Goal: Task Accomplishment & Management: Use online tool/utility

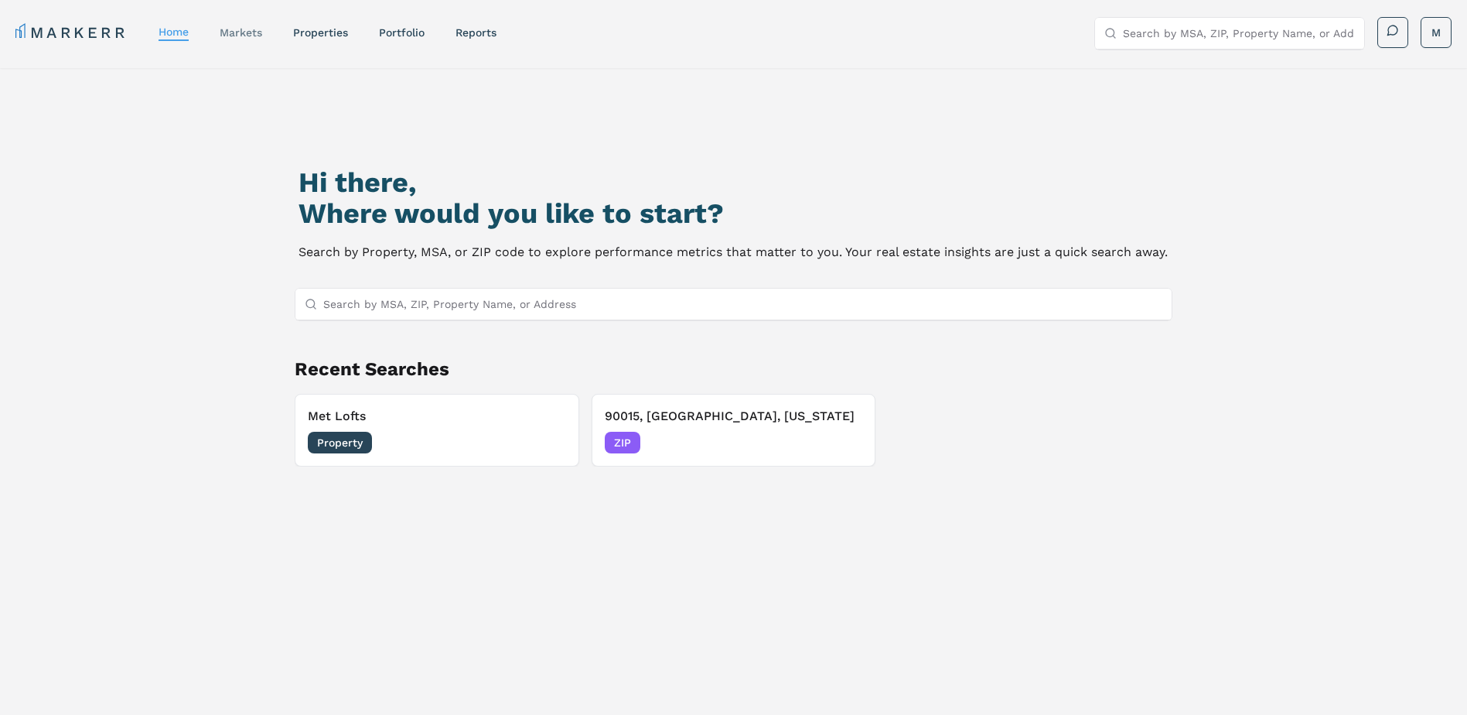
click at [251, 34] on link "markets" at bounding box center [241, 32] width 43 height 12
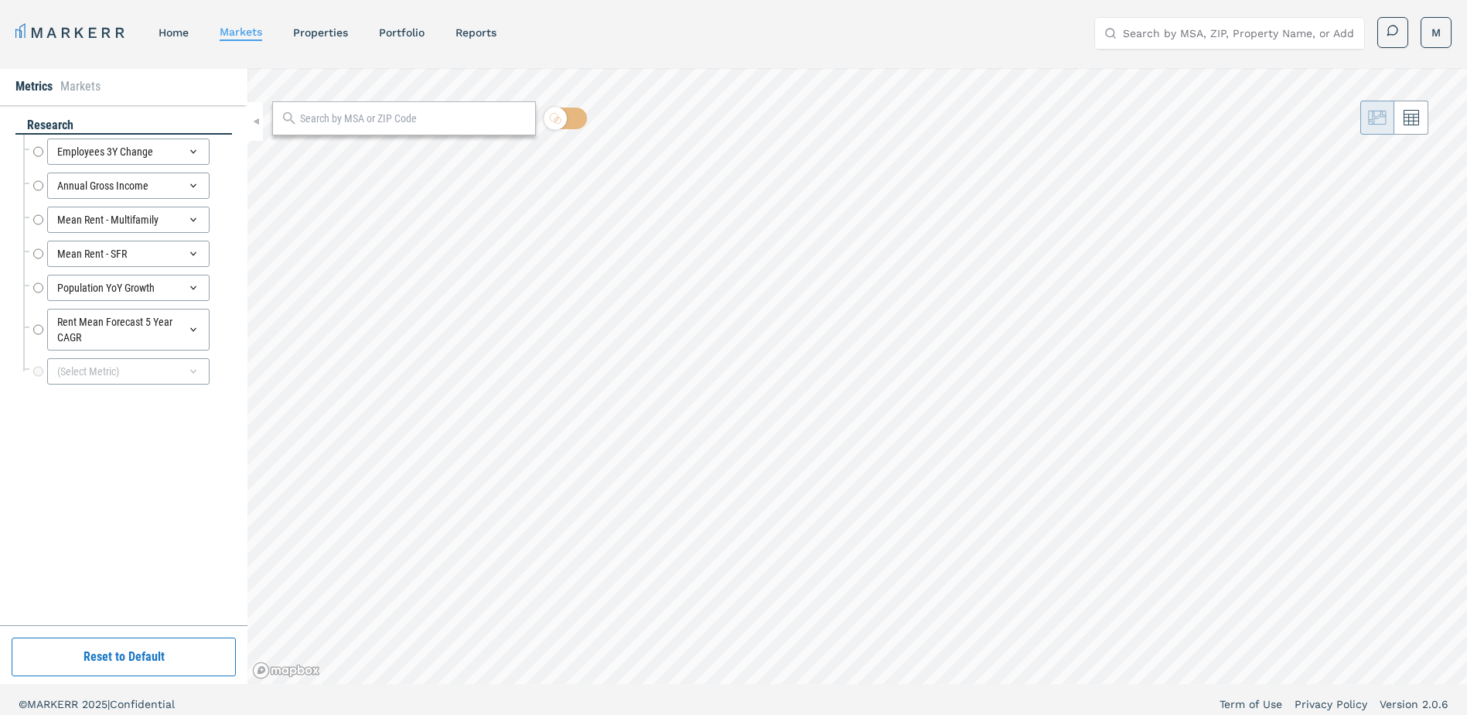
radio input "true"
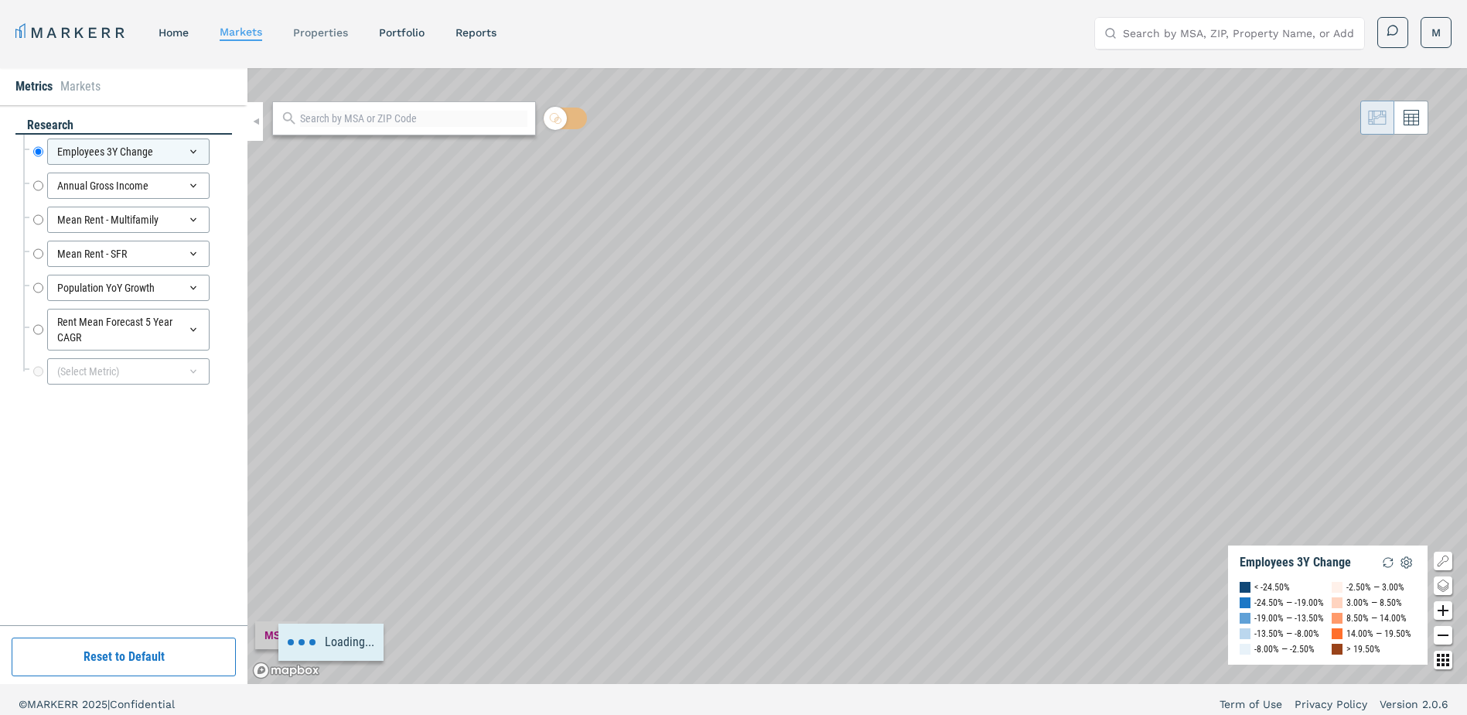
click at [315, 30] on link "properties" at bounding box center [320, 32] width 55 height 12
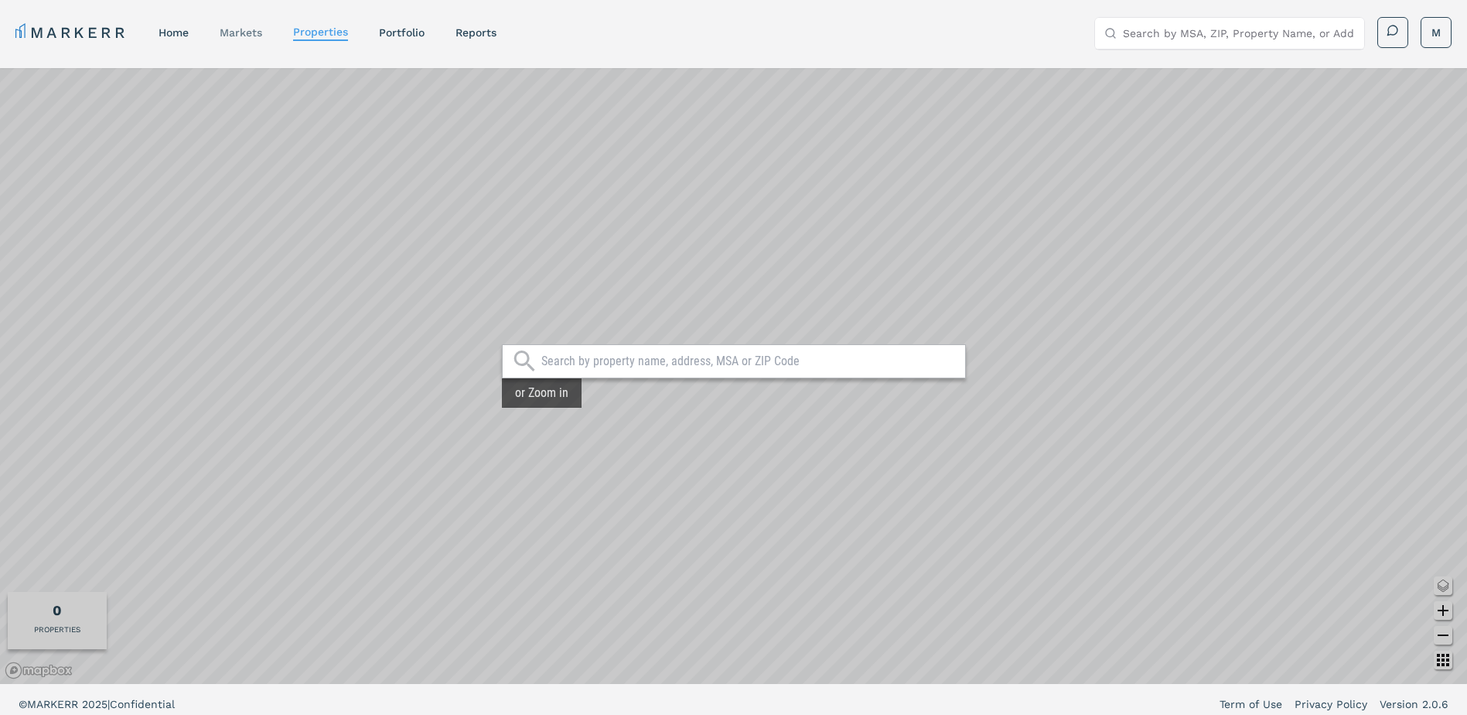
click at [260, 26] on div "markets" at bounding box center [241, 32] width 43 height 15
click at [258, 29] on link "markets" at bounding box center [241, 32] width 43 height 12
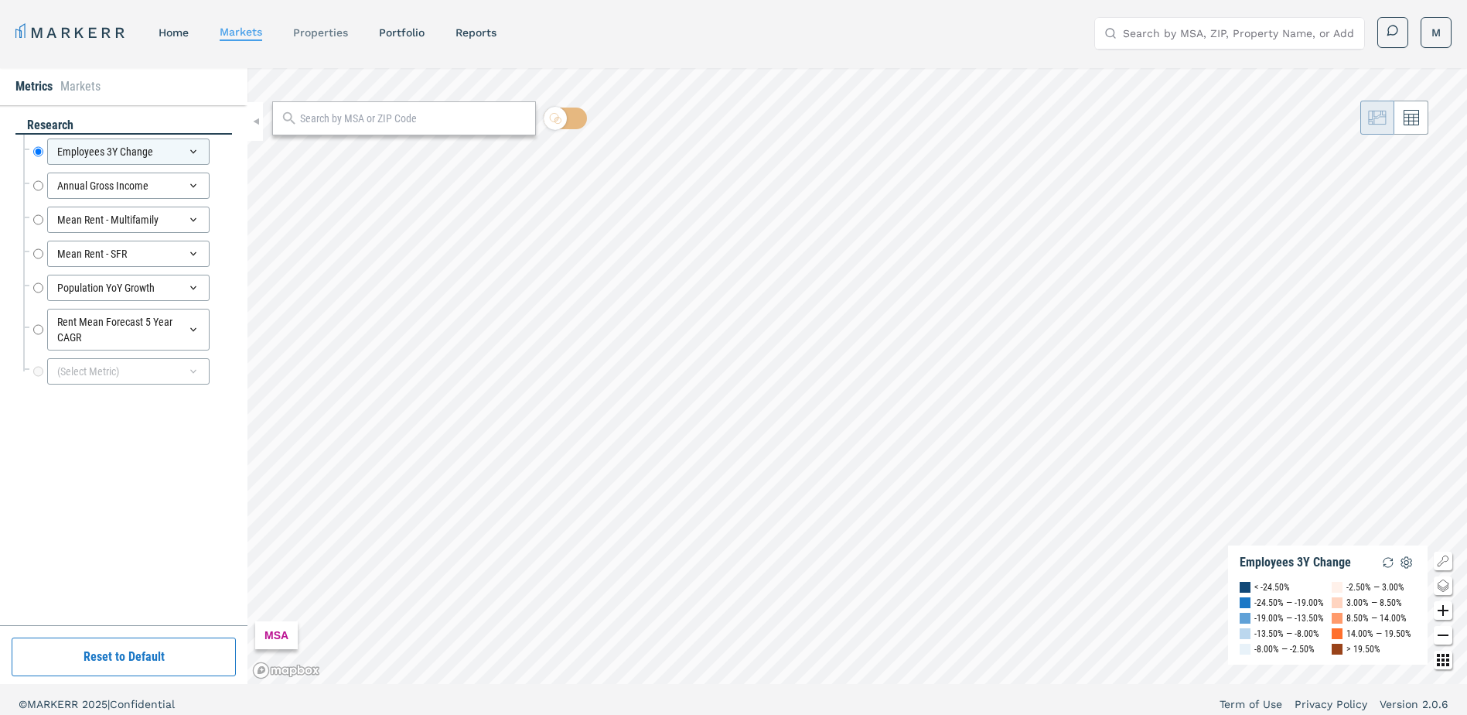
click at [325, 30] on link "properties" at bounding box center [320, 32] width 55 height 12
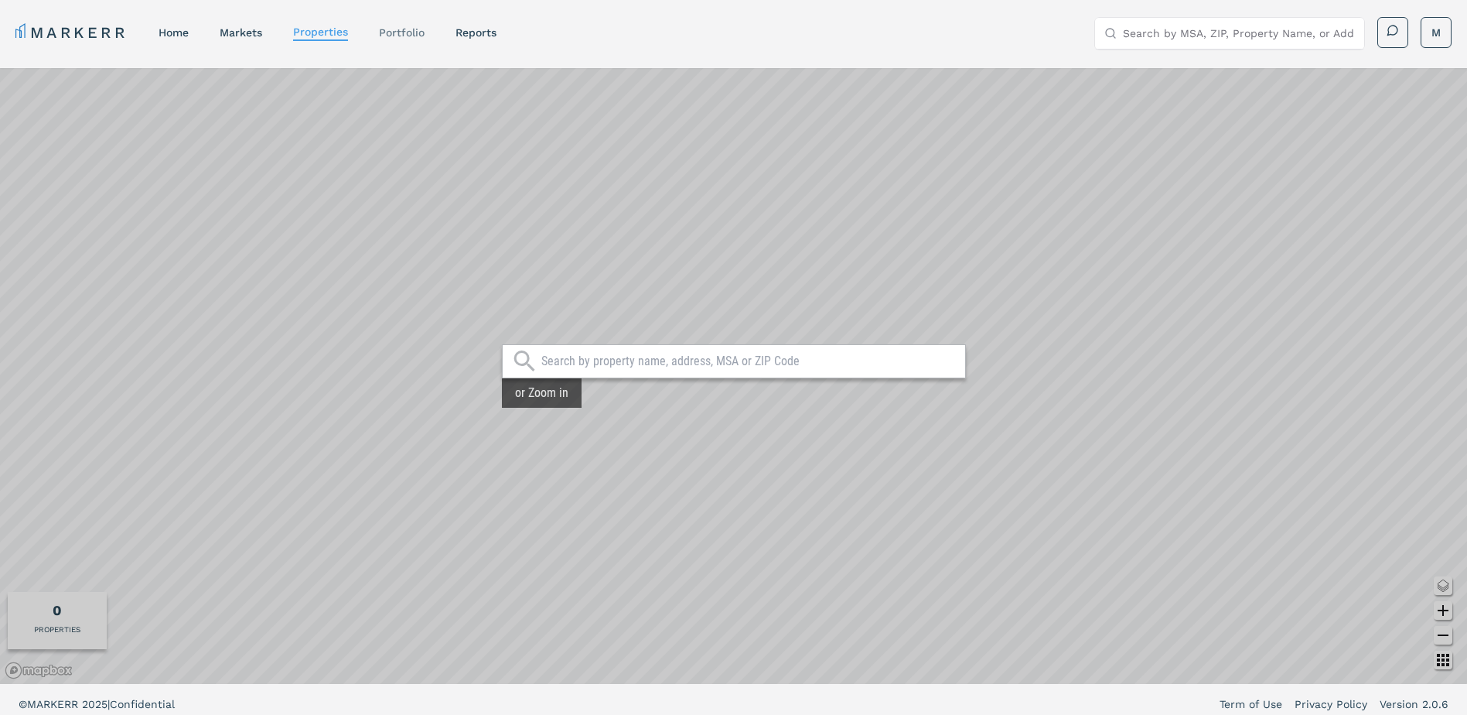
click at [402, 33] on link "Portfolio" at bounding box center [402, 32] width 46 height 12
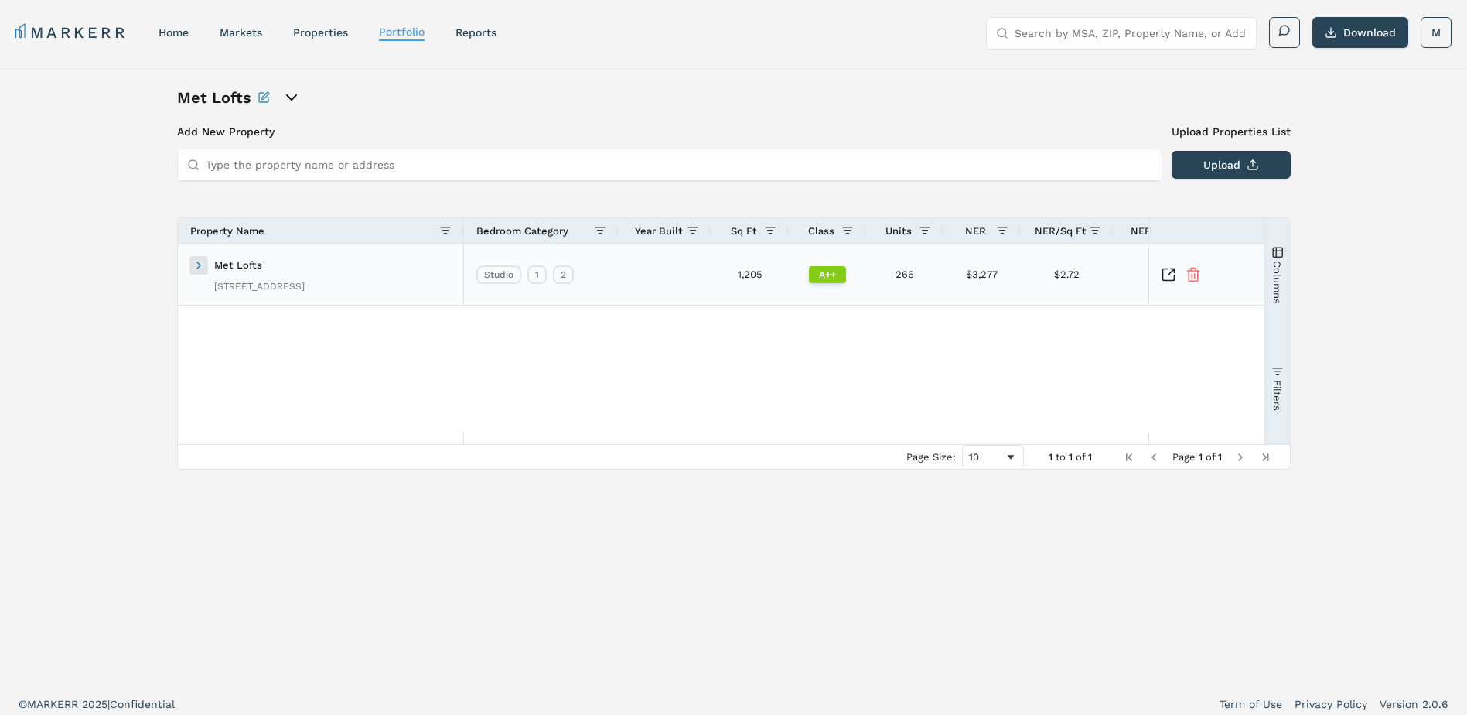
click at [199, 264] on span at bounding box center [199, 265] width 12 height 12
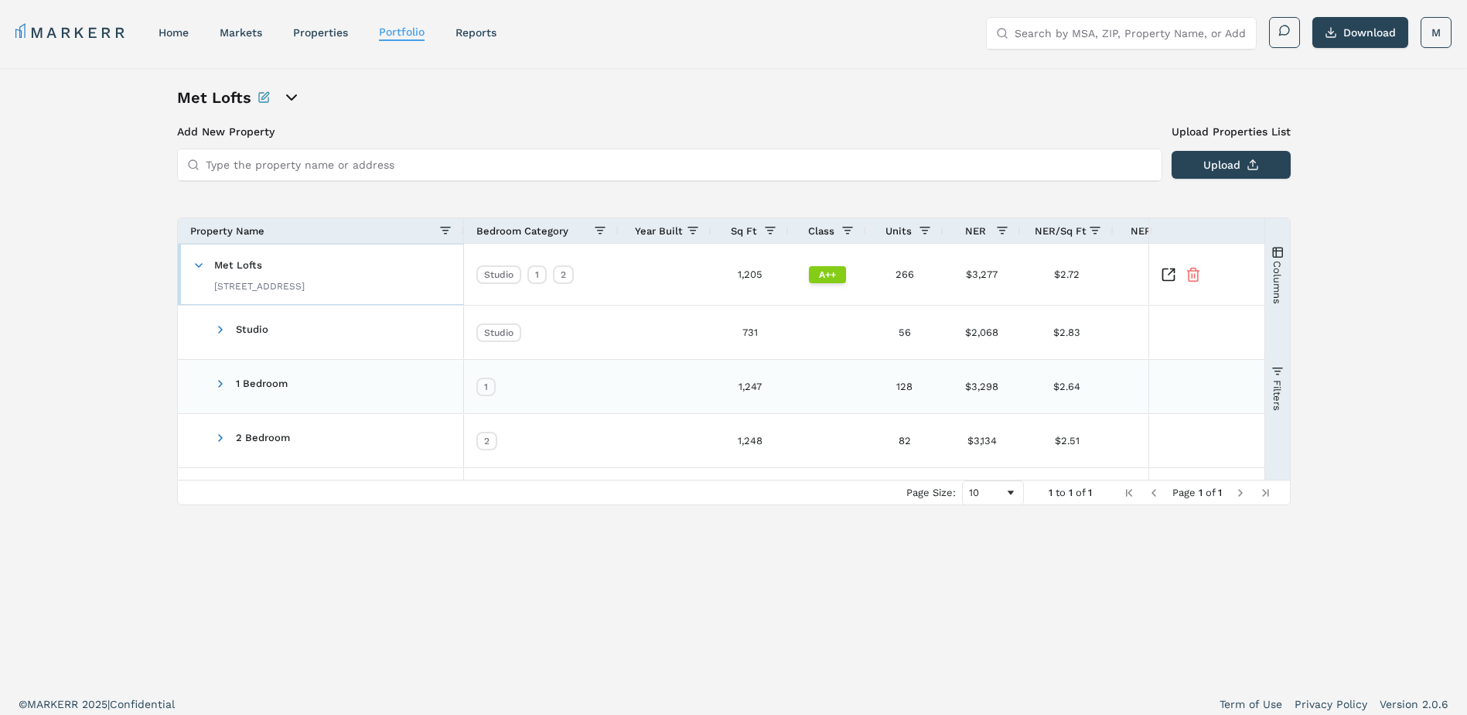
scroll to position [9, 0]
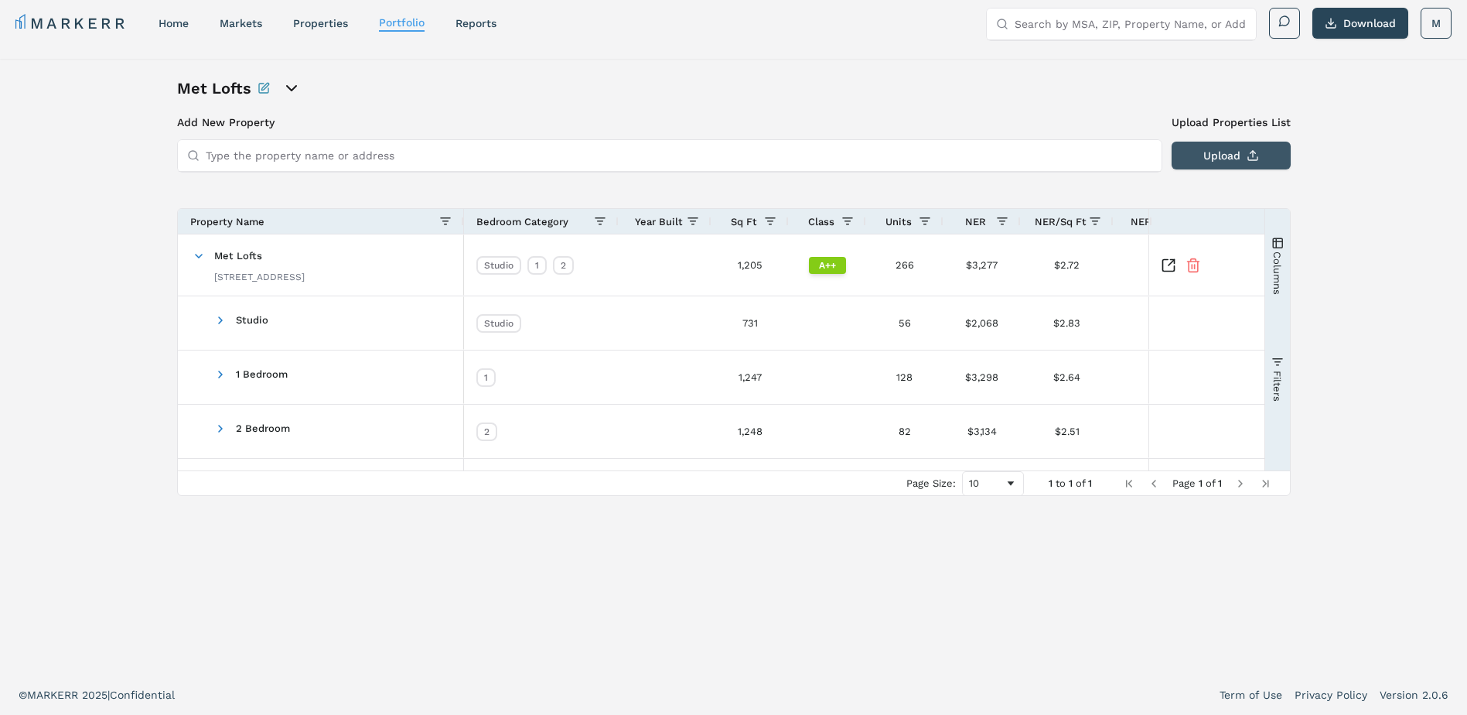
click at [1209, 162] on button "Upload" at bounding box center [1231, 156] width 119 height 28
